Goal: Information Seeking & Learning: Check status

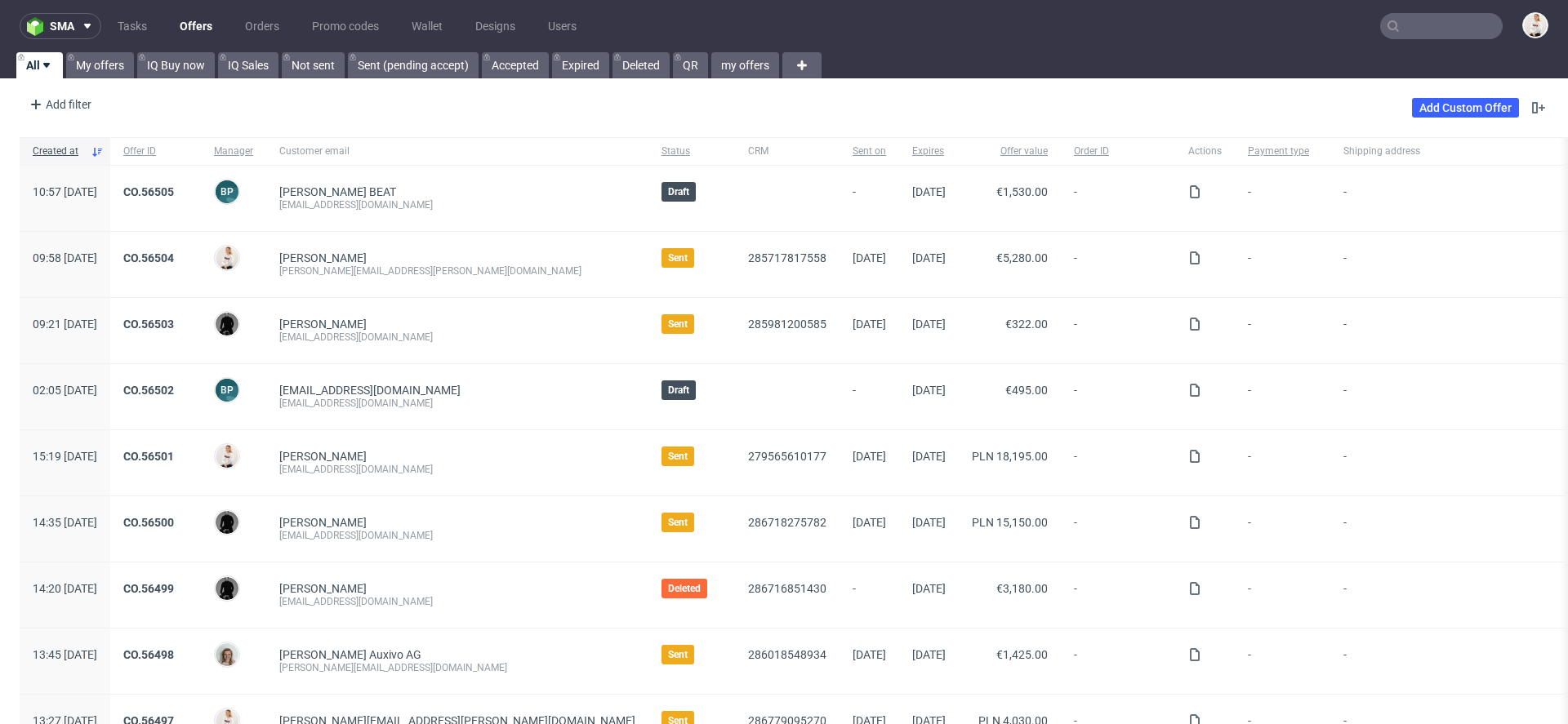
click at [1467, 32] on input "text" at bounding box center [1441, 26] width 122 height 26
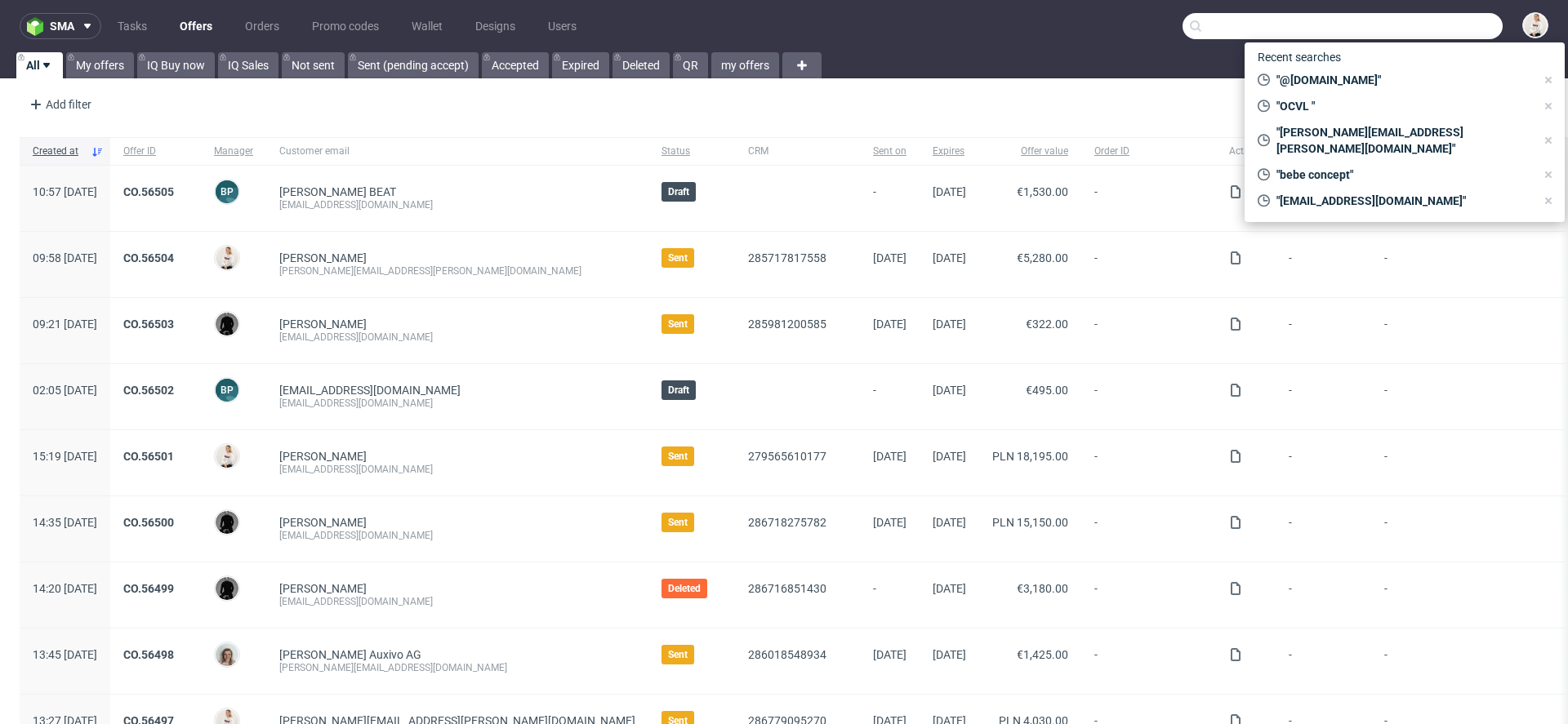
paste input "[EMAIL_ADDRESS][DOMAIN_NAME]"
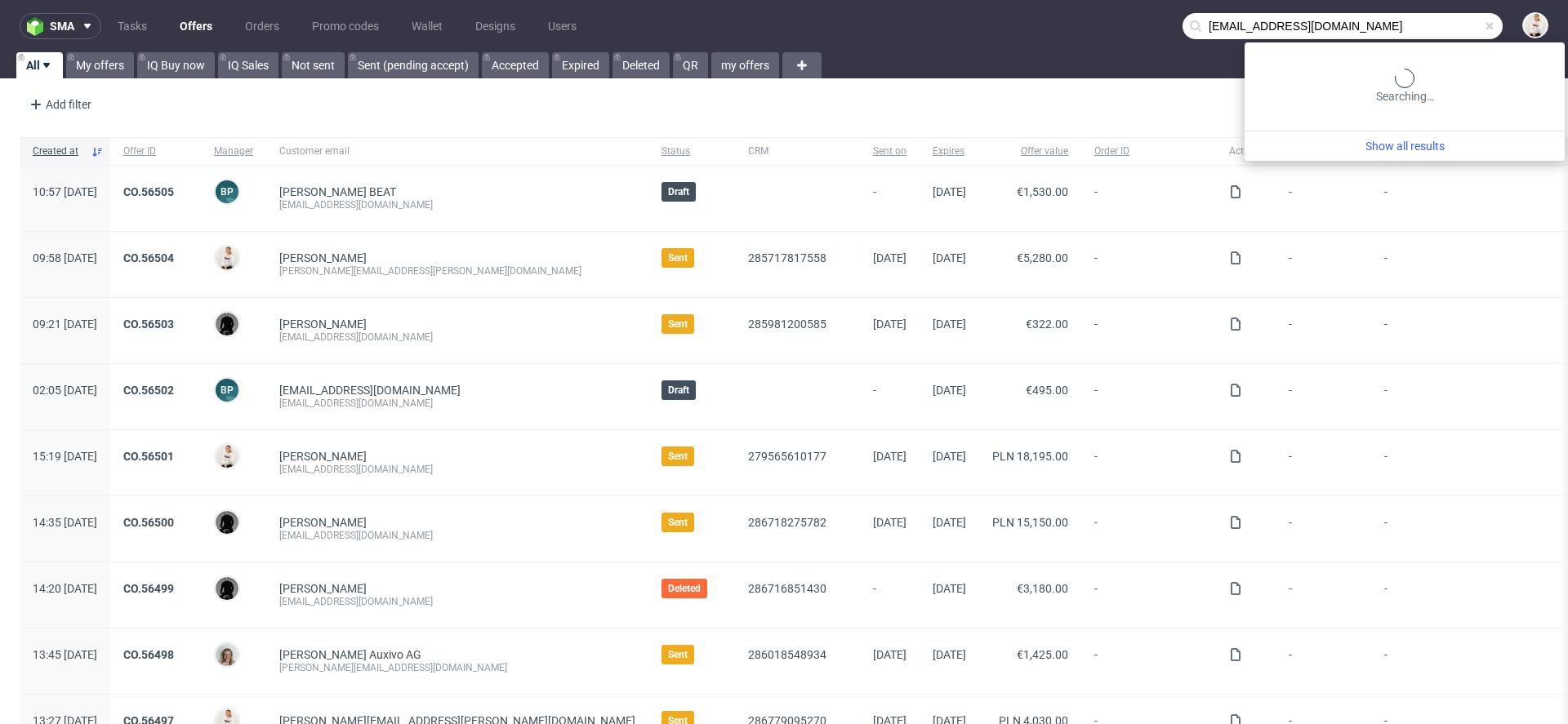
type input "[EMAIL_ADDRESS][DOMAIN_NAME]"
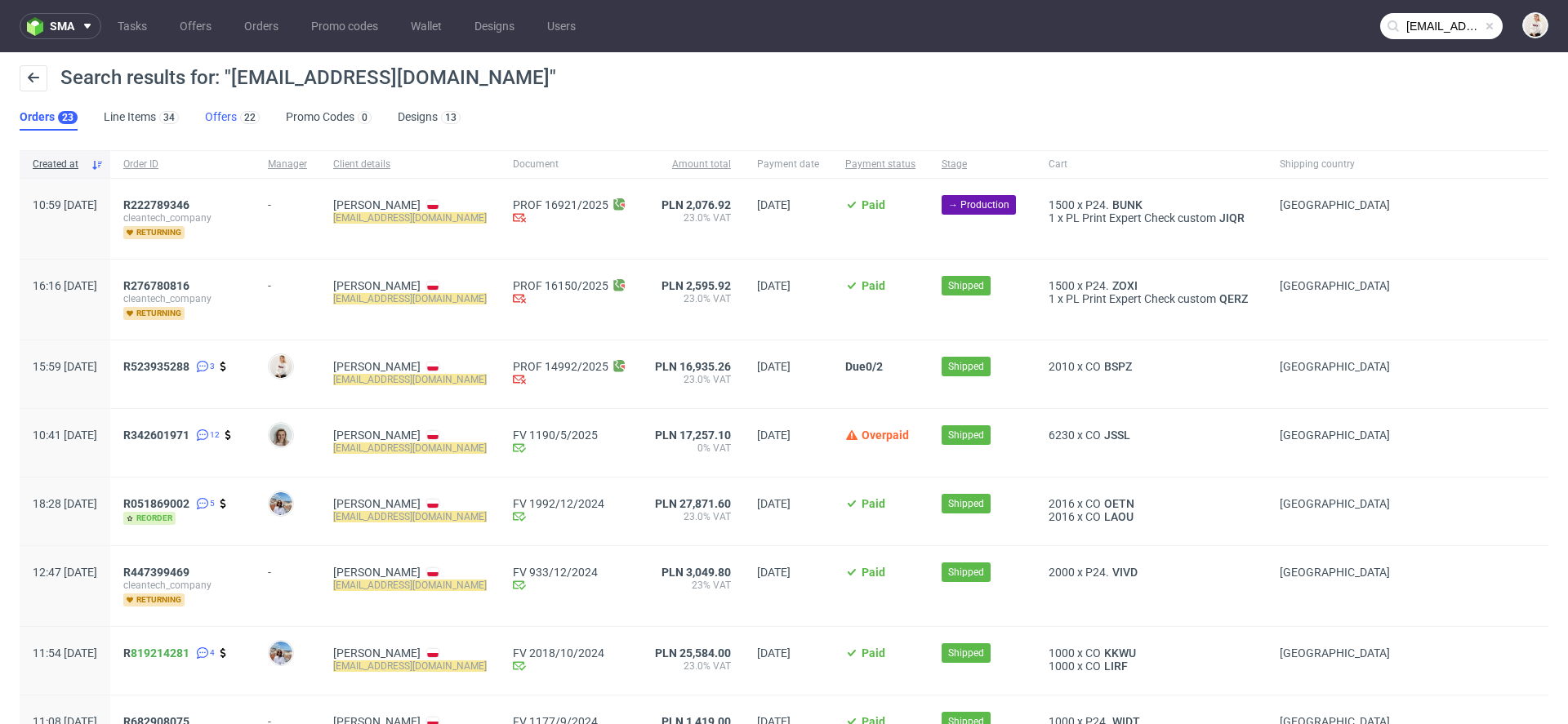
click at [237, 119] on div "22" at bounding box center [248, 117] width 22 height 16
